Goal: Task Accomplishment & Management: Manage account settings

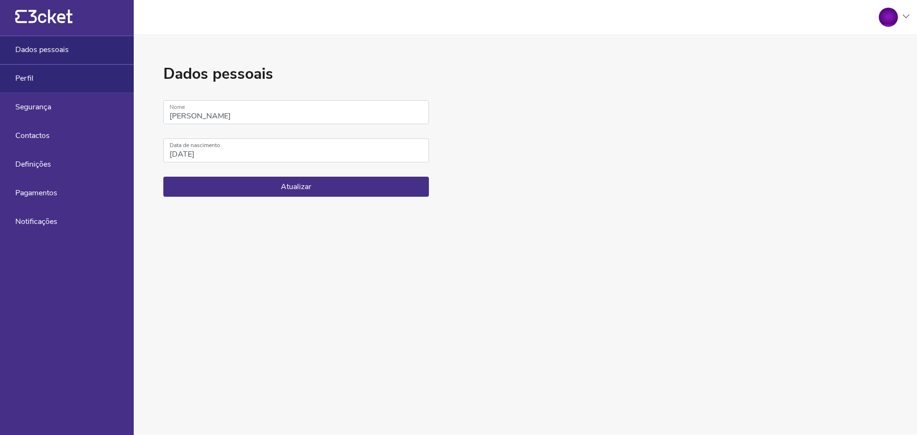
click at [62, 73] on div "Perfil" at bounding box center [67, 78] width 134 height 29
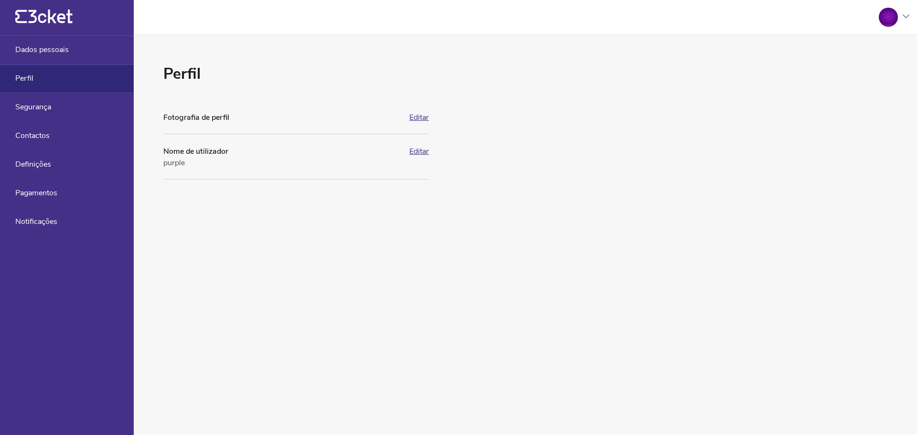
click at [423, 151] on button "Editar" at bounding box center [419, 151] width 20 height 9
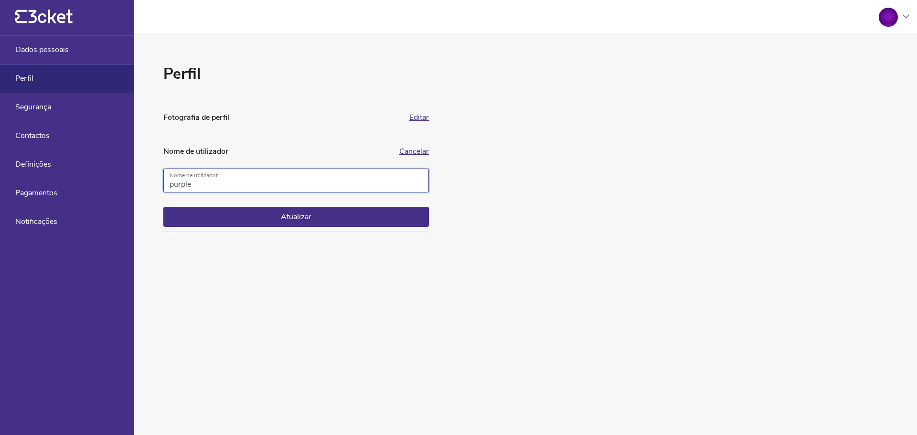
click at [271, 180] on input "purple" at bounding box center [295, 181] width 265 height 24
type input "[DEMOGRAPHIC_DATA]"
click at [193, 226] on button "Atualizar" at bounding box center [295, 217] width 265 height 20
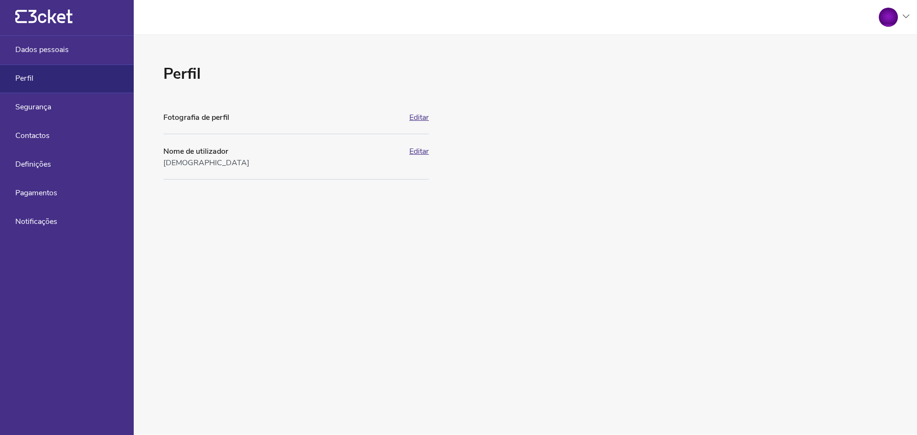
drag, startPoint x: 0, startPoint y: 0, endPoint x: 500, endPoint y: 210, distance: 542.5
click at [500, 210] on div "Perfil Fotografia de perfil Editar Apenas ficheiros .jpeg, .jpg, .png, .gif com…" at bounding box center [525, 235] width 783 height 400
click at [65, 53] on span "Dados pessoais" at bounding box center [41, 49] width 53 height 9
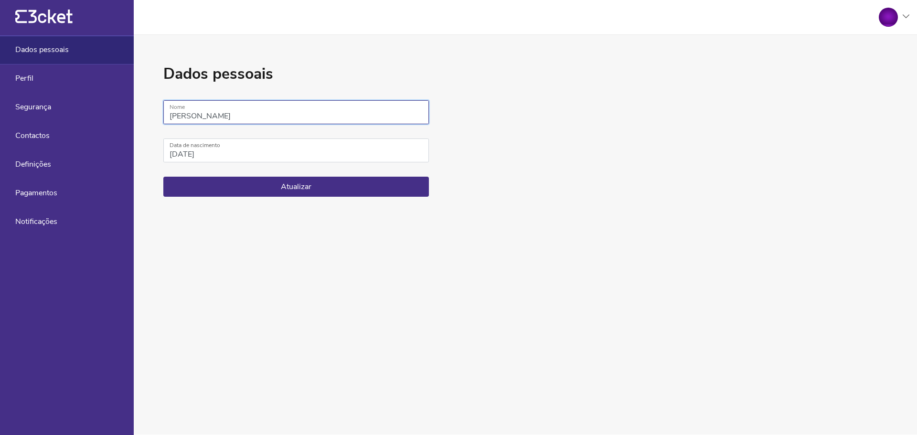
click at [210, 116] on input "[PERSON_NAME]" at bounding box center [295, 112] width 265 height 24
type input "[DEMOGRAPHIC_DATA]"
click at [245, 188] on button "Atualizar" at bounding box center [295, 187] width 265 height 20
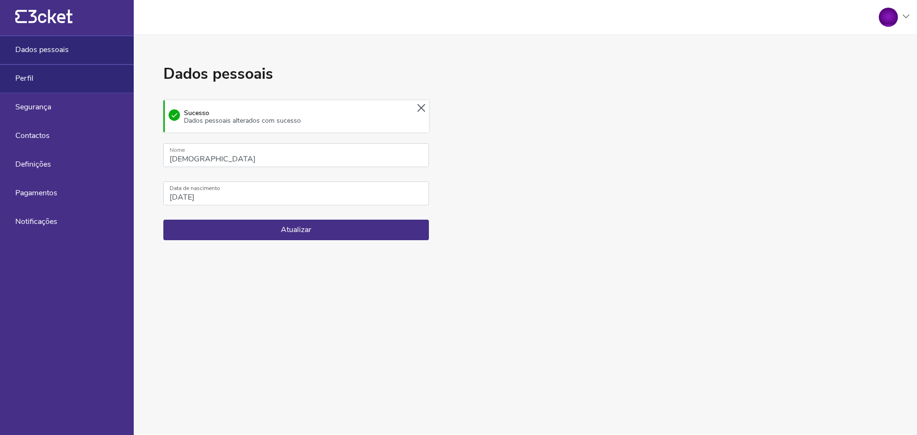
click at [37, 78] on div "Perfil" at bounding box center [67, 78] width 134 height 29
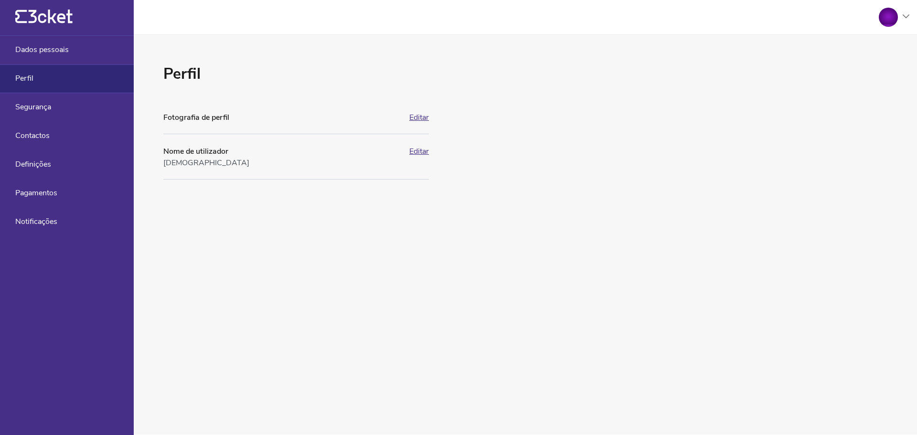
click at [413, 116] on button "Editar" at bounding box center [419, 117] width 20 height 9
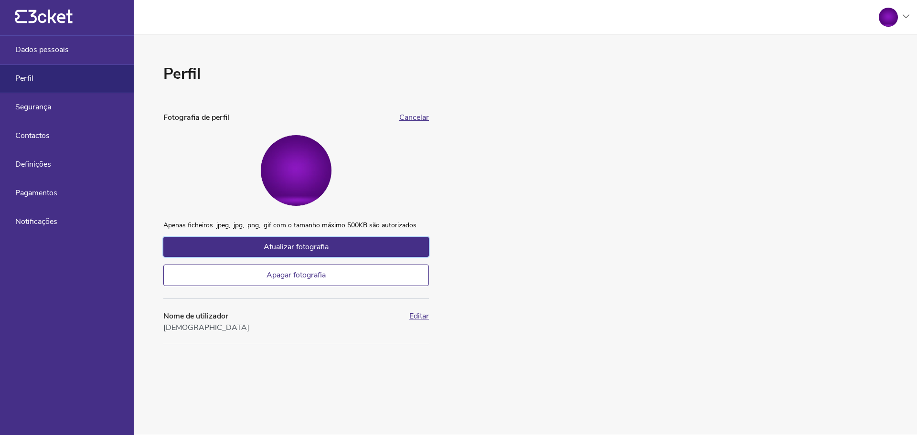
click at [289, 244] on span "Atualizar fotografia" at bounding box center [296, 247] width 65 height 11
click at [163, 222] on input "Atualizar fotografia" at bounding box center [163, 221] width 0 height 0
type input "C:\fakepath\sporting-cp-club-symbol-logo-white-portugal-league-football-abstrac…"
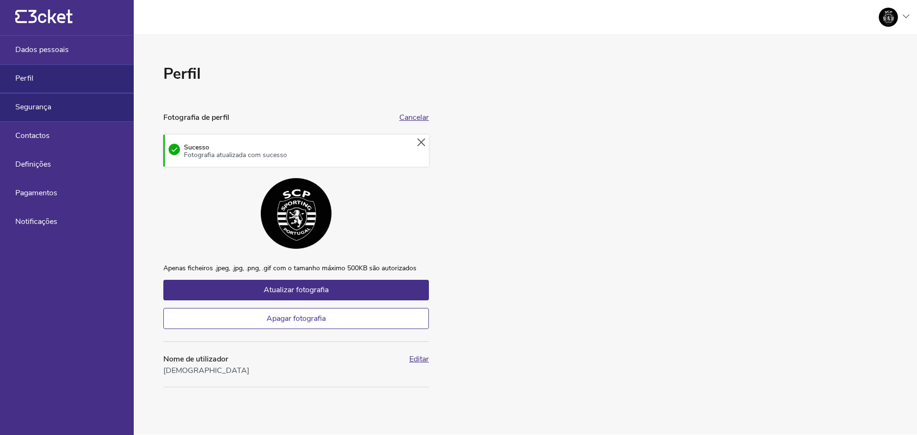
click at [70, 104] on div "Segurança" at bounding box center [67, 107] width 134 height 29
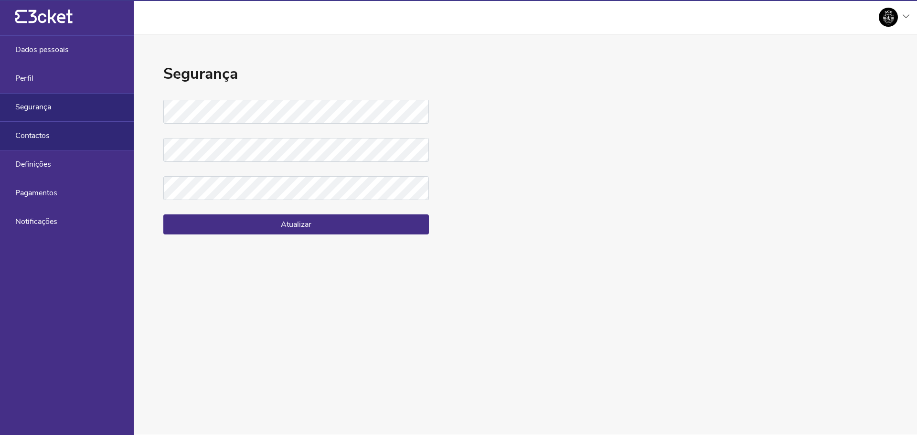
click at [55, 135] on div "Contactos" at bounding box center [67, 136] width 134 height 29
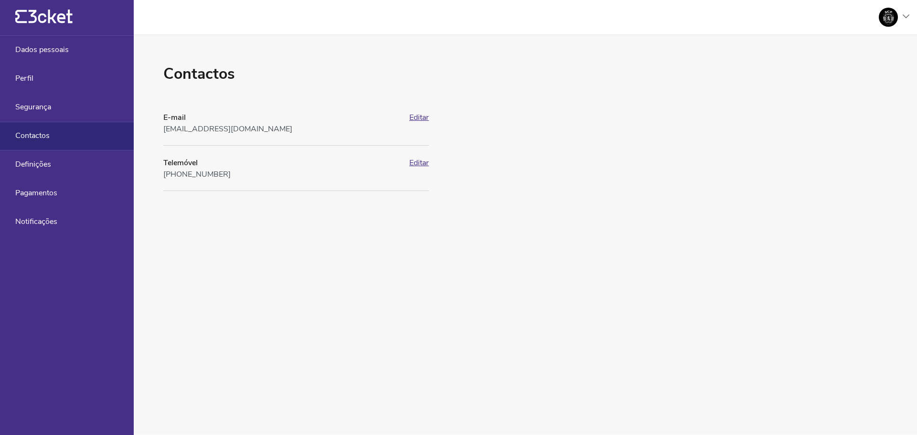
click at [415, 161] on button "Editar" at bounding box center [419, 163] width 20 height 9
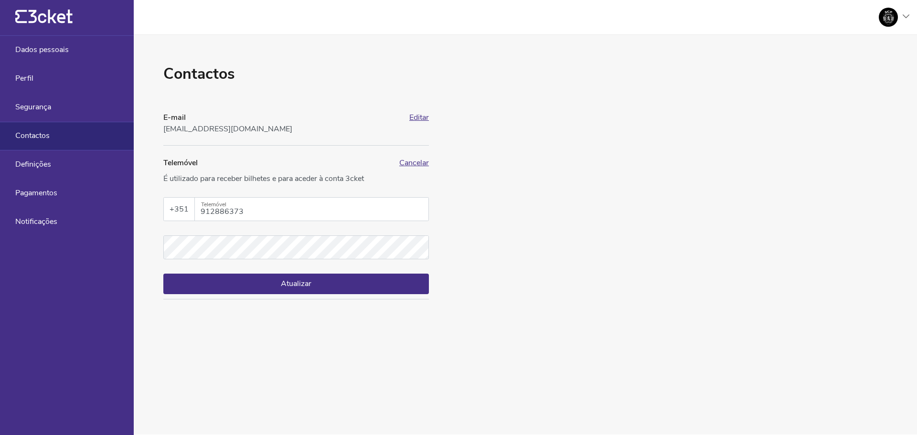
click at [227, 212] on input "Telemóvel" at bounding box center [315, 208] width 228 height 20
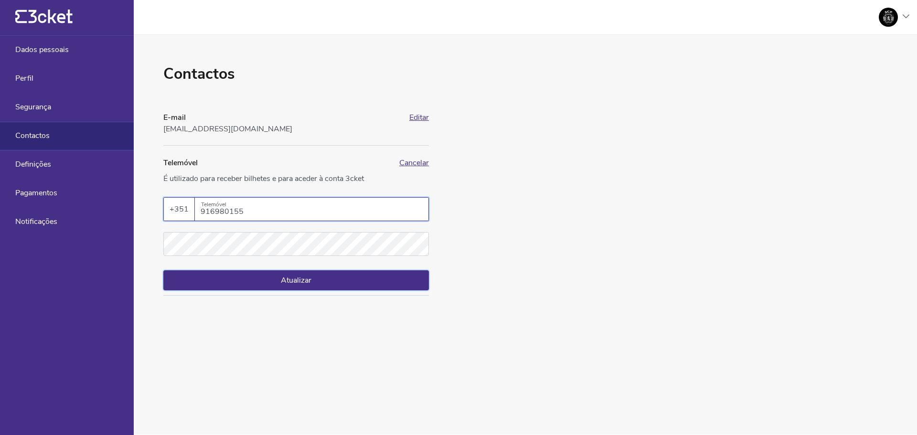
type input "916980155"
click at [276, 285] on button "Atualizar" at bounding box center [295, 280] width 265 height 20
click at [425, 280] on button "Atualizar" at bounding box center [295, 280] width 265 height 20
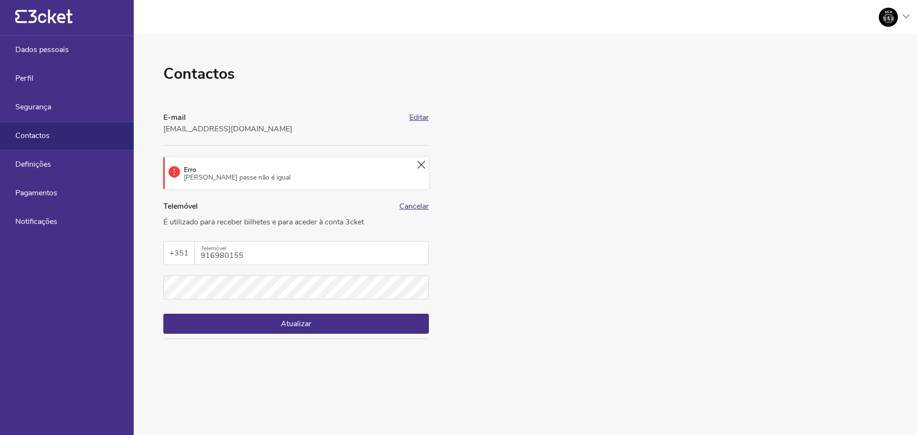
click at [392, 318] on button "Atualizar" at bounding box center [295, 324] width 265 height 20
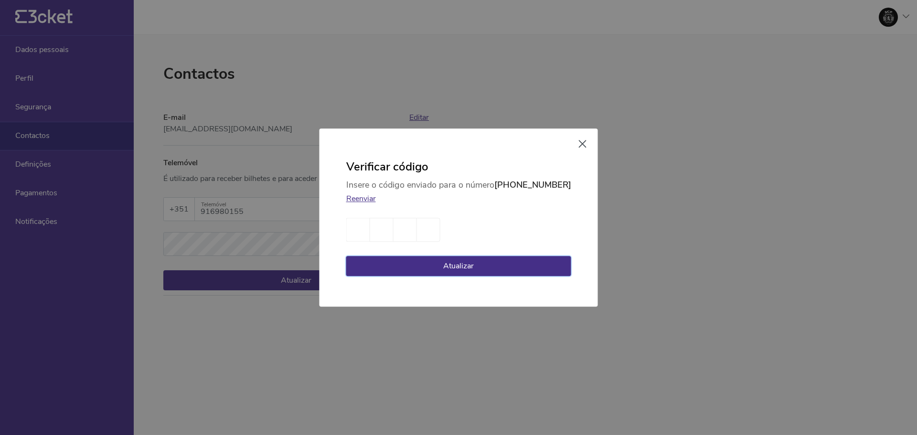
click at [463, 265] on button "Atualizar" at bounding box center [458, 266] width 225 height 20
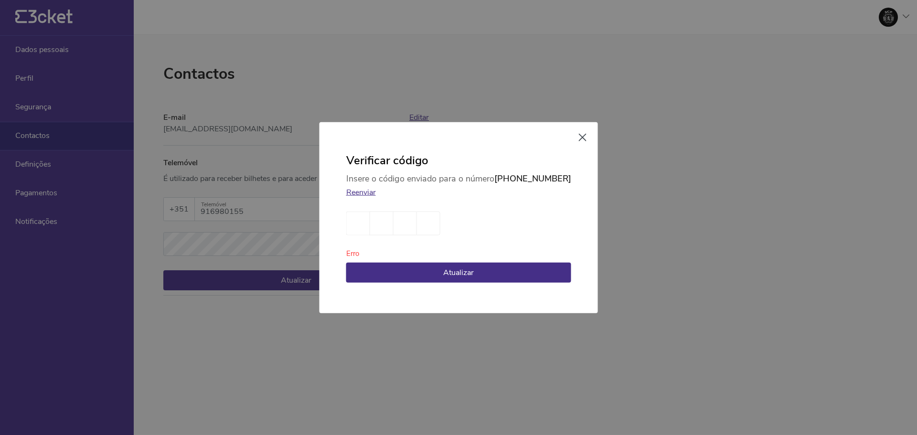
click at [370, 227] on input "tel" at bounding box center [357, 223] width 23 height 24
type input "4"
type input "6"
type input "5"
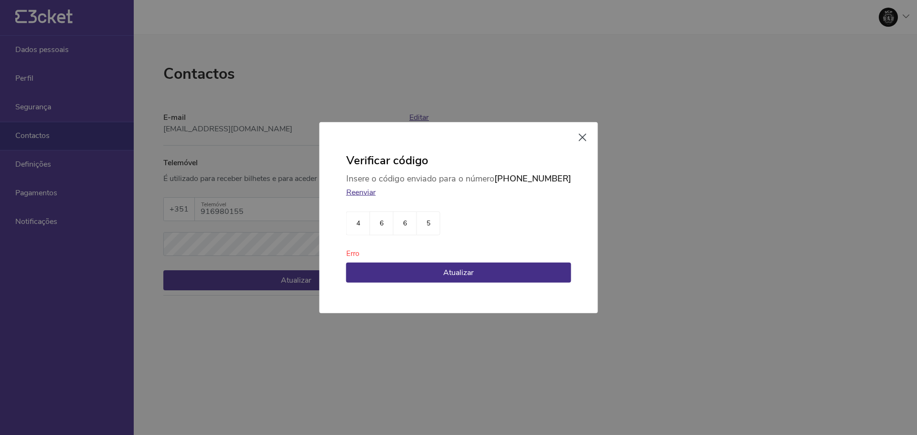
click at [423, 286] on div "Verificar código Insere o código enviado para o número [PHONE_NUMBER] Reenviar …" at bounding box center [458, 217] width 278 height 191
click at [432, 279] on button "Atualizar" at bounding box center [458, 272] width 225 height 20
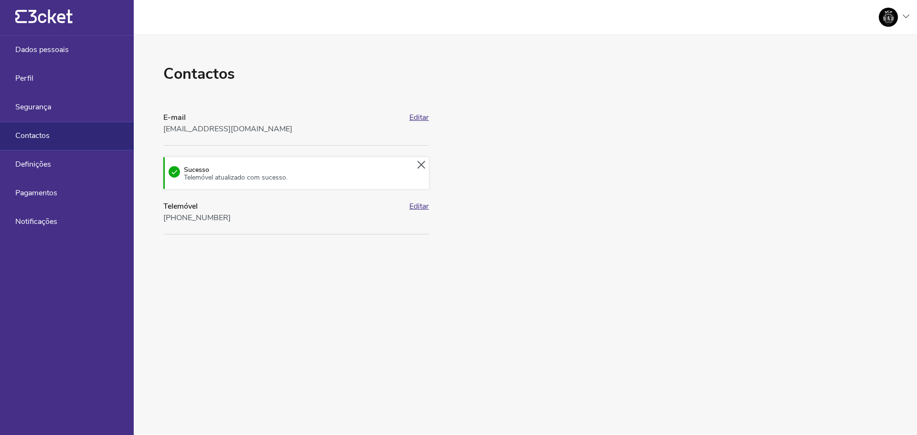
click at [423, 207] on button "Editar" at bounding box center [419, 206] width 20 height 9
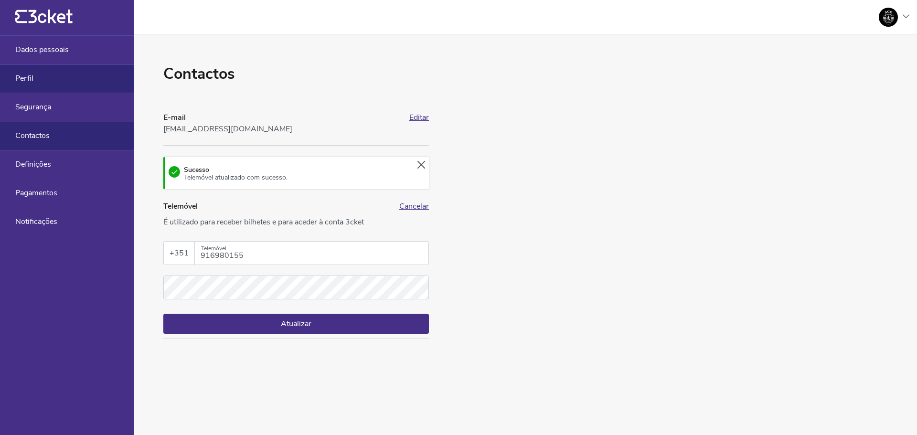
click at [85, 83] on div "Perfil" at bounding box center [67, 78] width 134 height 29
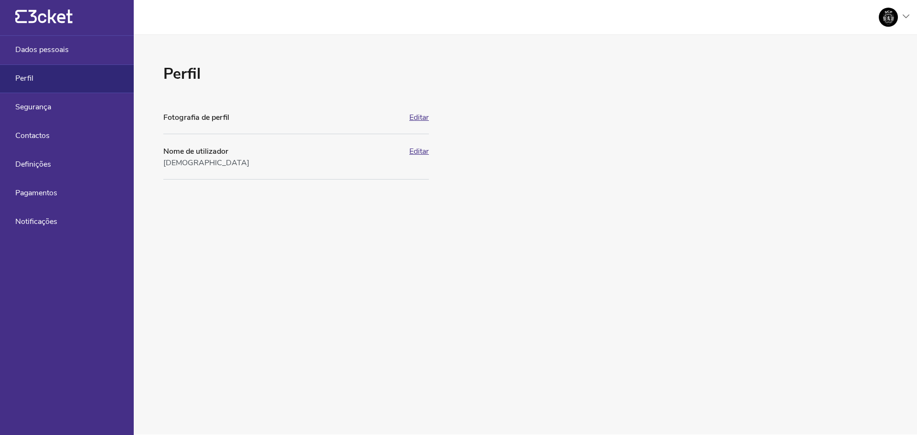
click at [82, 22] on div "{' '}" at bounding box center [67, 18] width 134 height 36
click at [901, 18] on div at bounding box center [890, 17] width 38 height 19
click at [655, 111] on div "Perfil Fotografia de perfil Editar Apenas ficheiros .jpeg, .jpg, .png, .gif com…" at bounding box center [525, 235] width 783 height 400
click at [428, 114] on button "Editar" at bounding box center [419, 117] width 20 height 9
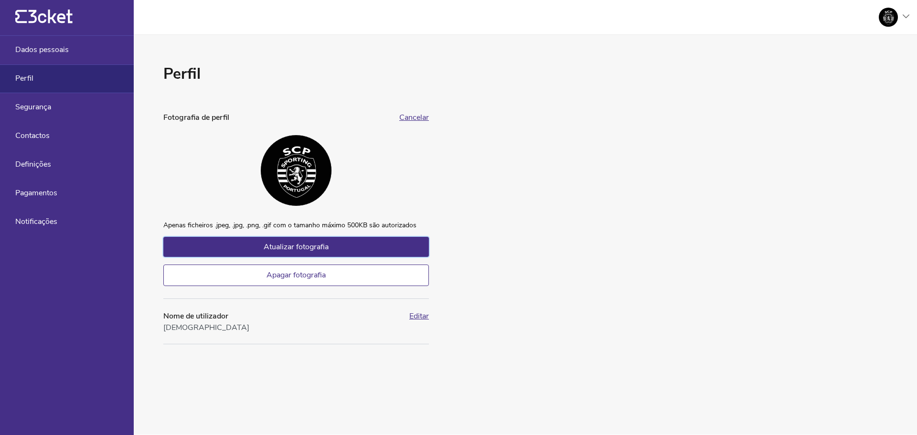
click at [299, 249] on span "Atualizar fotografia" at bounding box center [296, 247] width 65 height 11
click at [163, 222] on input "Atualizar fotografia" at bounding box center [163, 221] width 0 height 0
click at [335, 244] on label "Atualizar fotografia" at bounding box center [295, 247] width 265 height 20
click at [163, 222] on input "Atualizar fotografia" at bounding box center [163, 221] width 0 height 0
type input "C:\fakepath\Captura de ecrã [DATE] 203349.png"
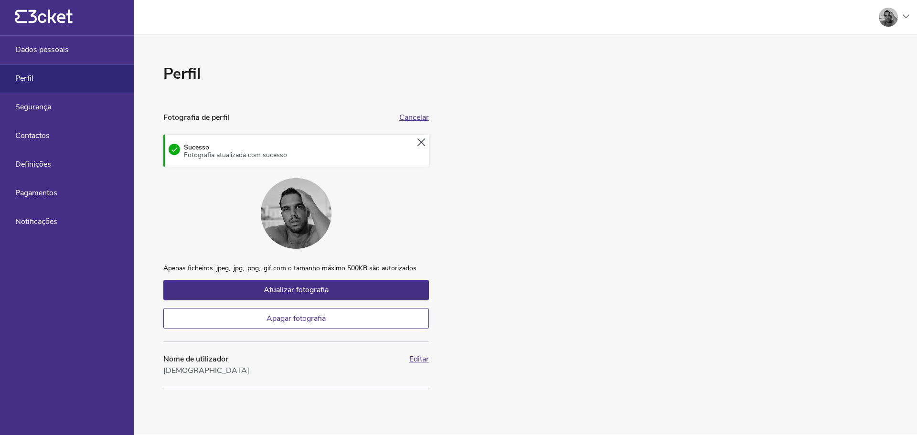
click at [516, 234] on div "Perfil Fotografia de perfil Cancelar Sucesso Fotografia atualizada com sucesso …" at bounding box center [525, 235] width 783 height 400
click at [64, 55] on div "Dados pessoais" at bounding box center [67, 50] width 134 height 29
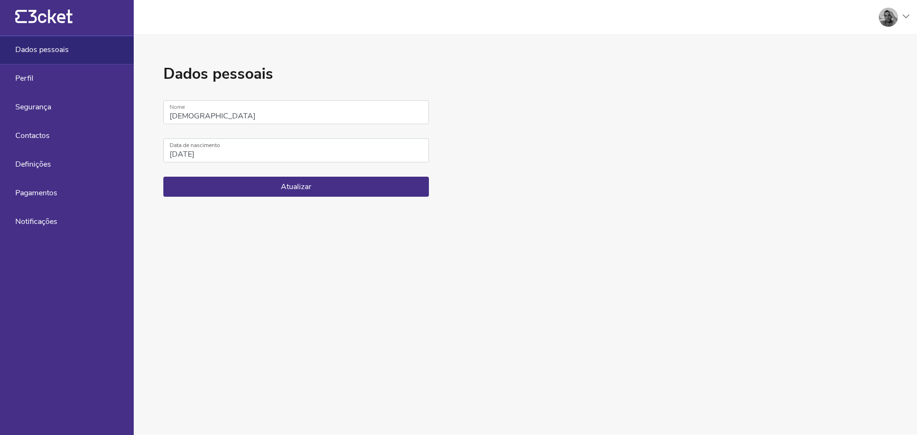
click at [905, 21] on div at bounding box center [890, 17] width 38 height 19
click at [857, 49] on div "A minha conta" at bounding box center [862, 46] width 85 height 23
click at [899, 18] on div at bounding box center [890, 17] width 38 height 19
click at [868, 66] on div "Gerir eventos" at bounding box center [862, 69] width 85 height 23
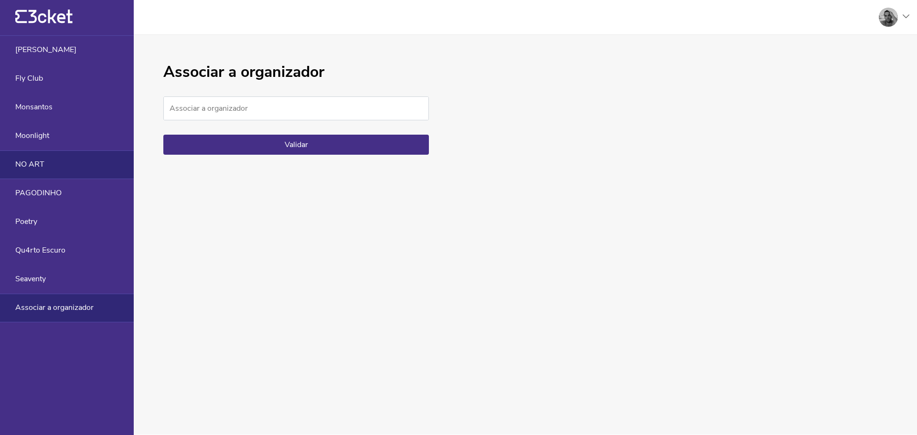
click at [62, 172] on div "NO ART" at bounding box center [67, 164] width 134 height 29
